Goal: Information Seeking & Learning: Learn about a topic

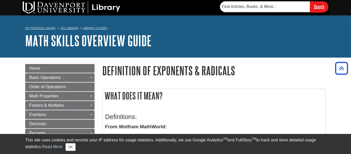
scroll to position [187, 0]
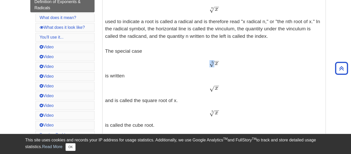
drag, startPoint x: 212, startPoint y: 66, endPoint x: 221, endPoint y: 65, distance: 9.3
click at [221, 65] on div "x − − √ 2 x 2" at bounding box center [214, 63] width 218 height 7
copy span "√ 2"
click at [219, 62] on span "−" at bounding box center [217, 52] width 5 height 26
click at [217, 62] on span "−" at bounding box center [217, 52] width 5 height 26
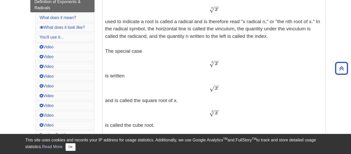
click at [244, 62] on div "x − − √ 2 x 2" at bounding box center [214, 63] width 218 height 7
drag, startPoint x: 211, startPoint y: 91, endPoint x: 214, endPoint y: 89, distance: 3.6
click at [214, 89] on span "√" at bounding box center [211, 88] width 5 height 7
copy span "√"
click at [265, 94] on p "Exponents - An exponent is the power p in an expression of the form a p a p The…" at bounding box center [214, 89] width 218 height 286
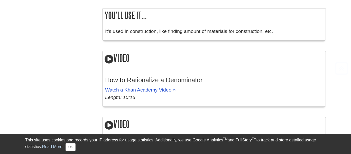
scroll to position [662, 0]
